Goal: Task Accomplishment & Management: Manage account settings

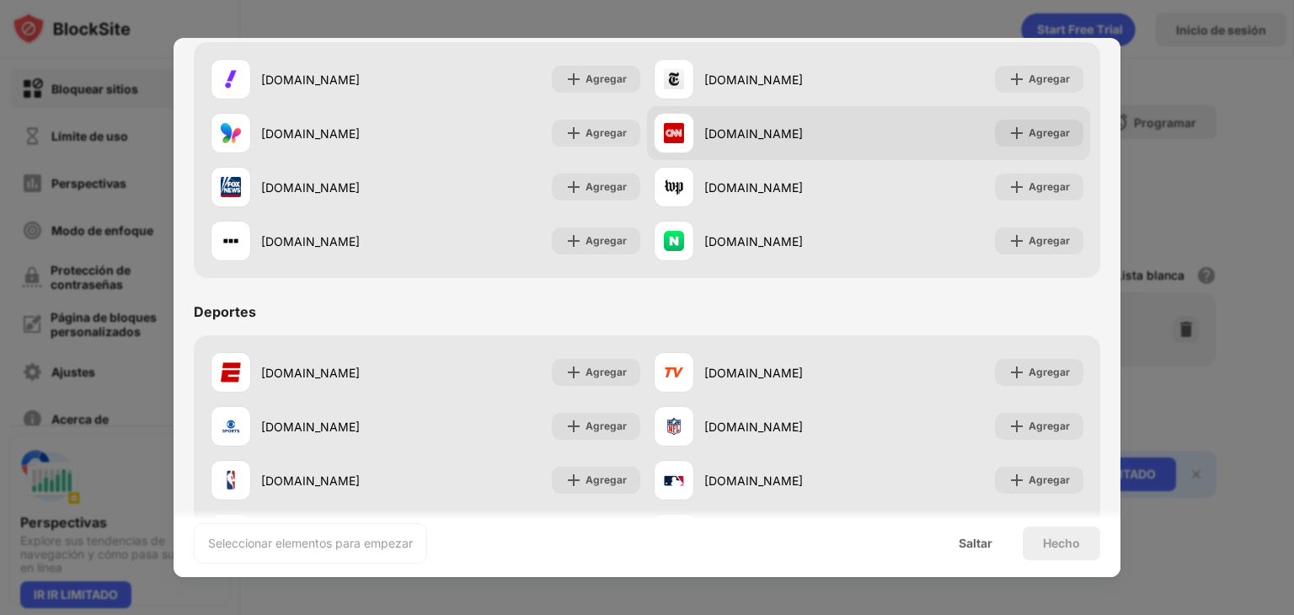
scroll to position [1109, 0]
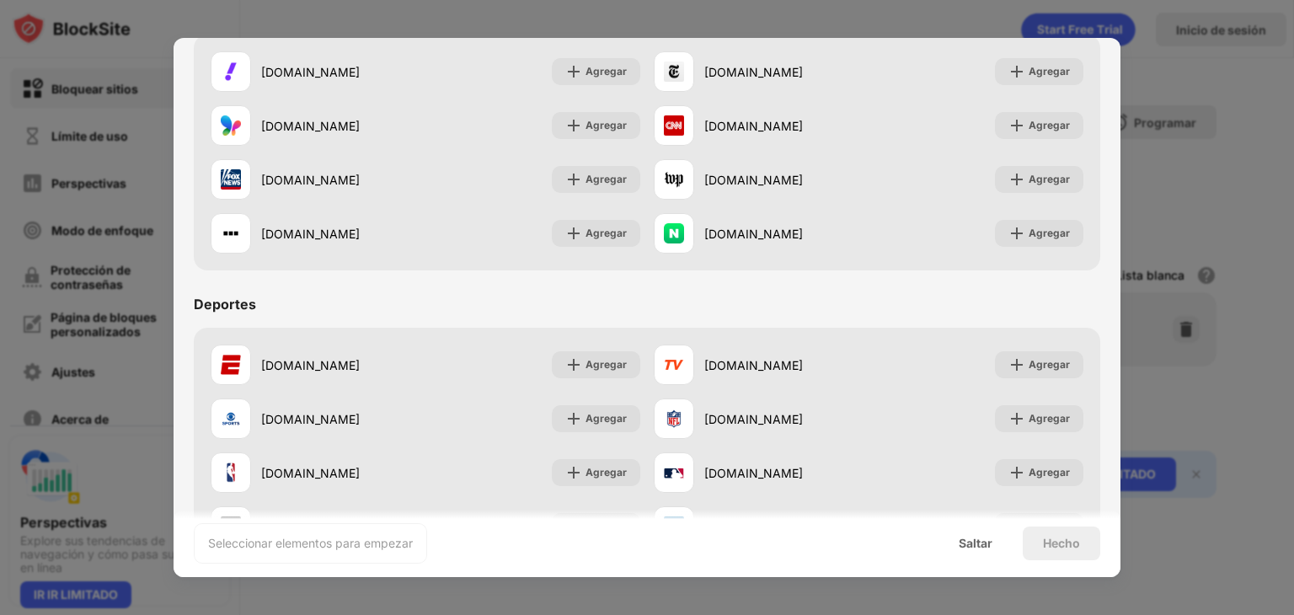
click at [1157, 99] on div at bounding box center [647, 307] width 1294 height 615
click at [976, 544] on font "Saltar" at bounding box center [976, 543] width 34 height 14
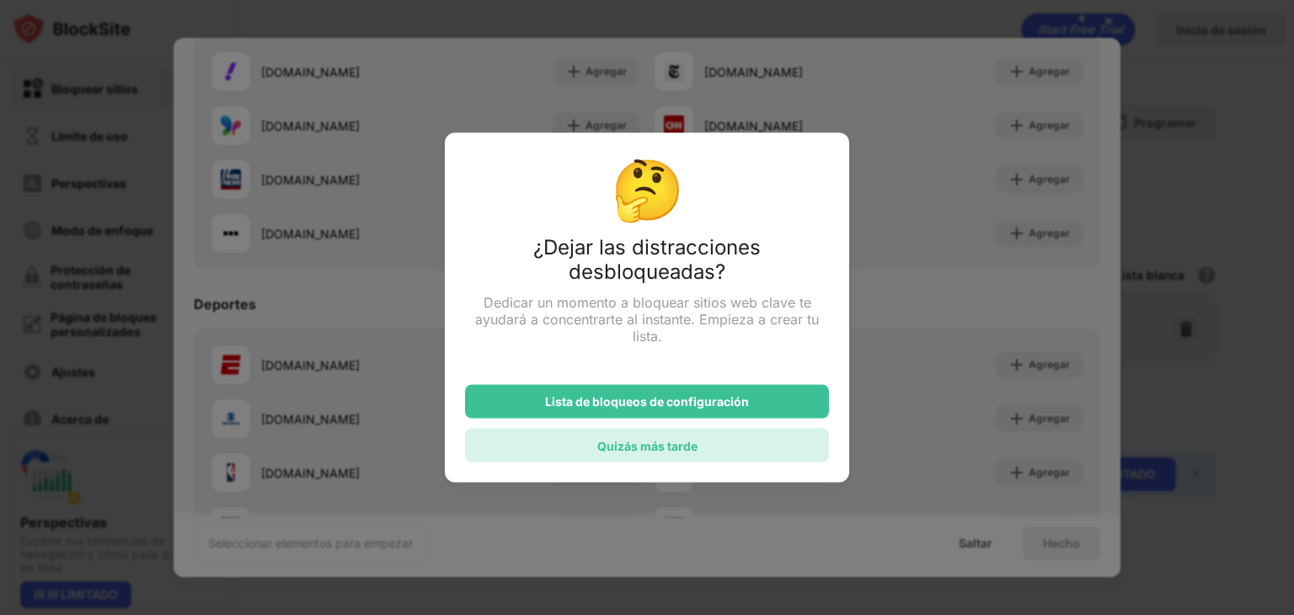
click at [658, 456] on div "Quizás más tarde" at bounding box center [647, 446] width 364 height 34
